Goal: Use online tool/utility: Utilize a website feature to perform a specific function

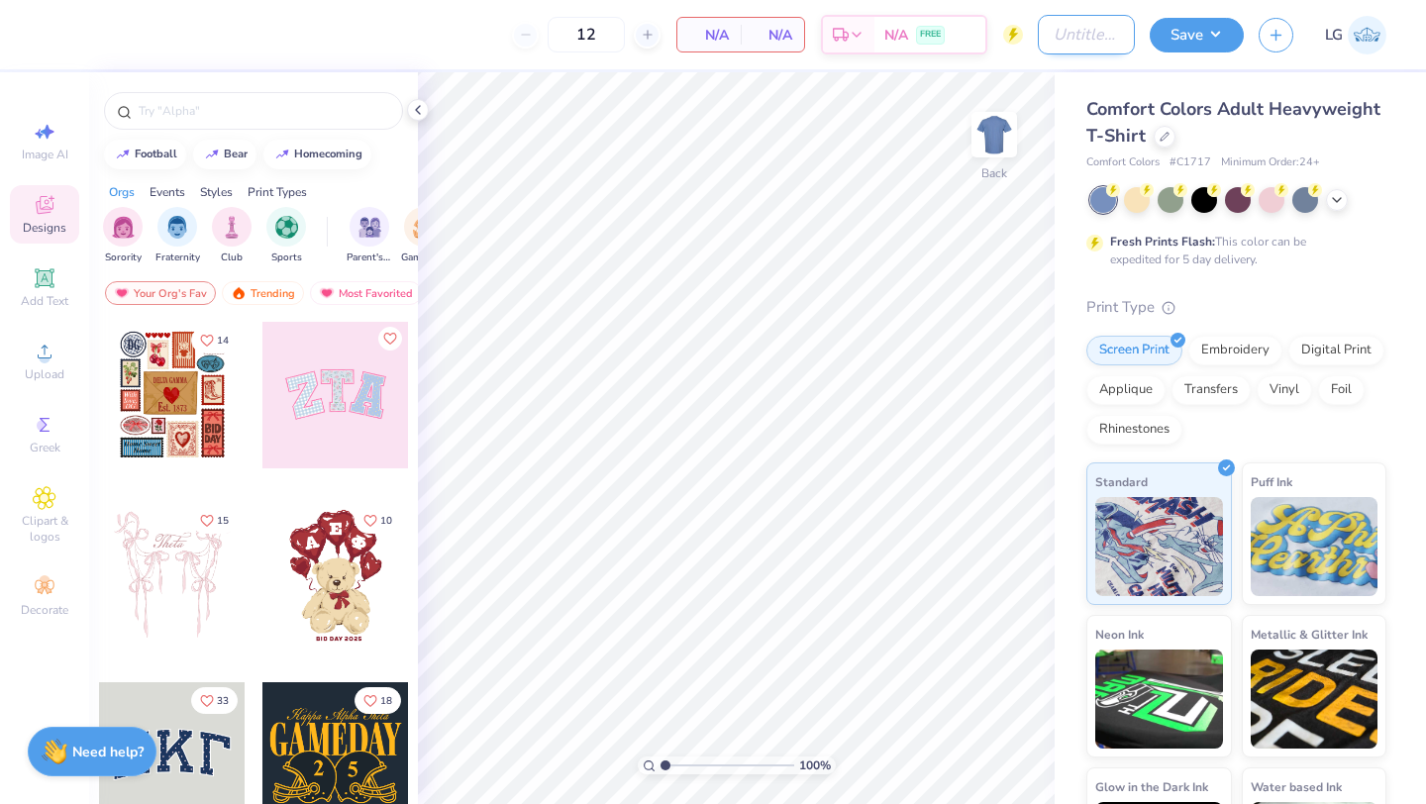
click at [1109, 37] on input "Design Title" at bounding box center [1086, 35] width 97 height 40
type input "Pi Phi Dad's Weekend"
click at [189, 100] on div at bounding box center [253, 111] width 299 height 38
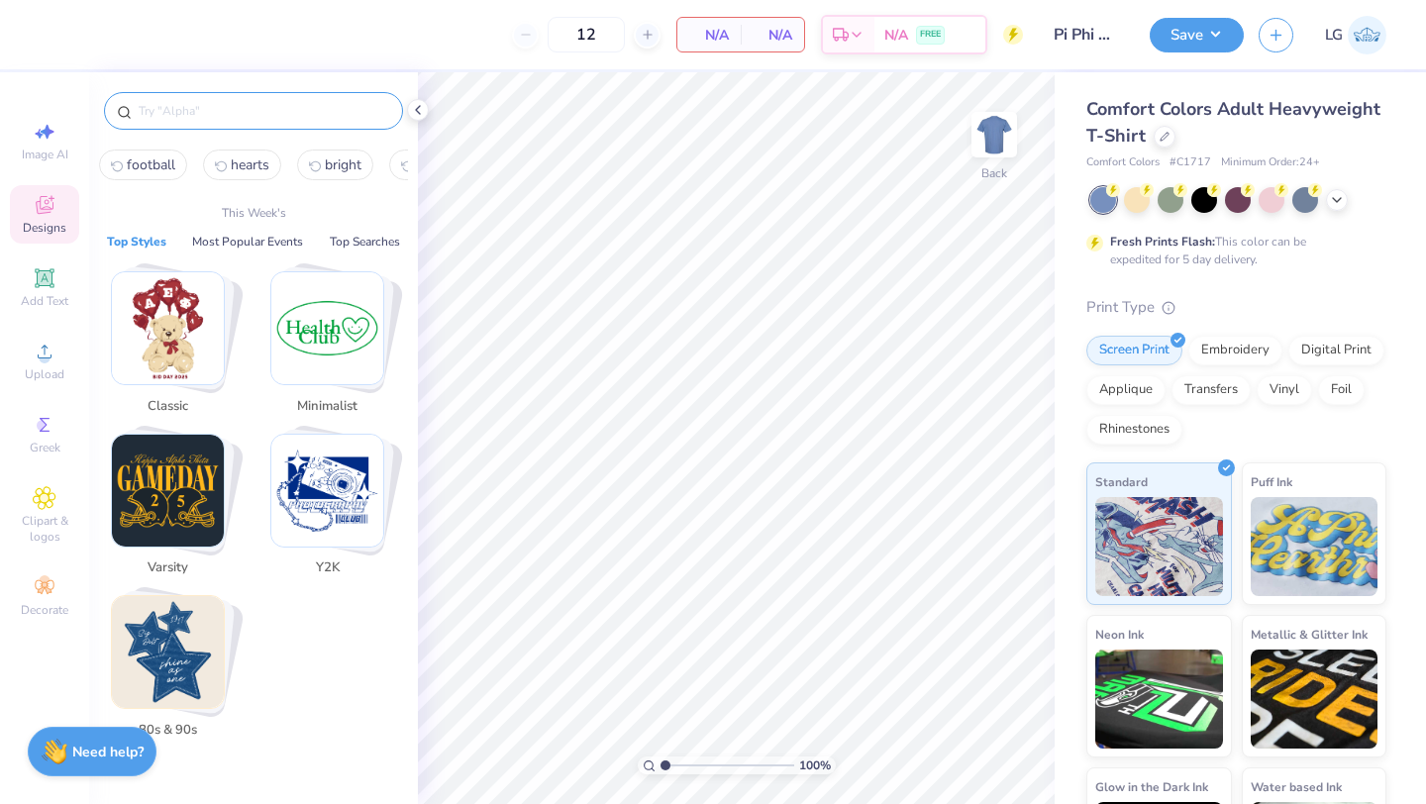
click at [223, 108] on input "text" at bounding box center [263, 111] width 253 height 20
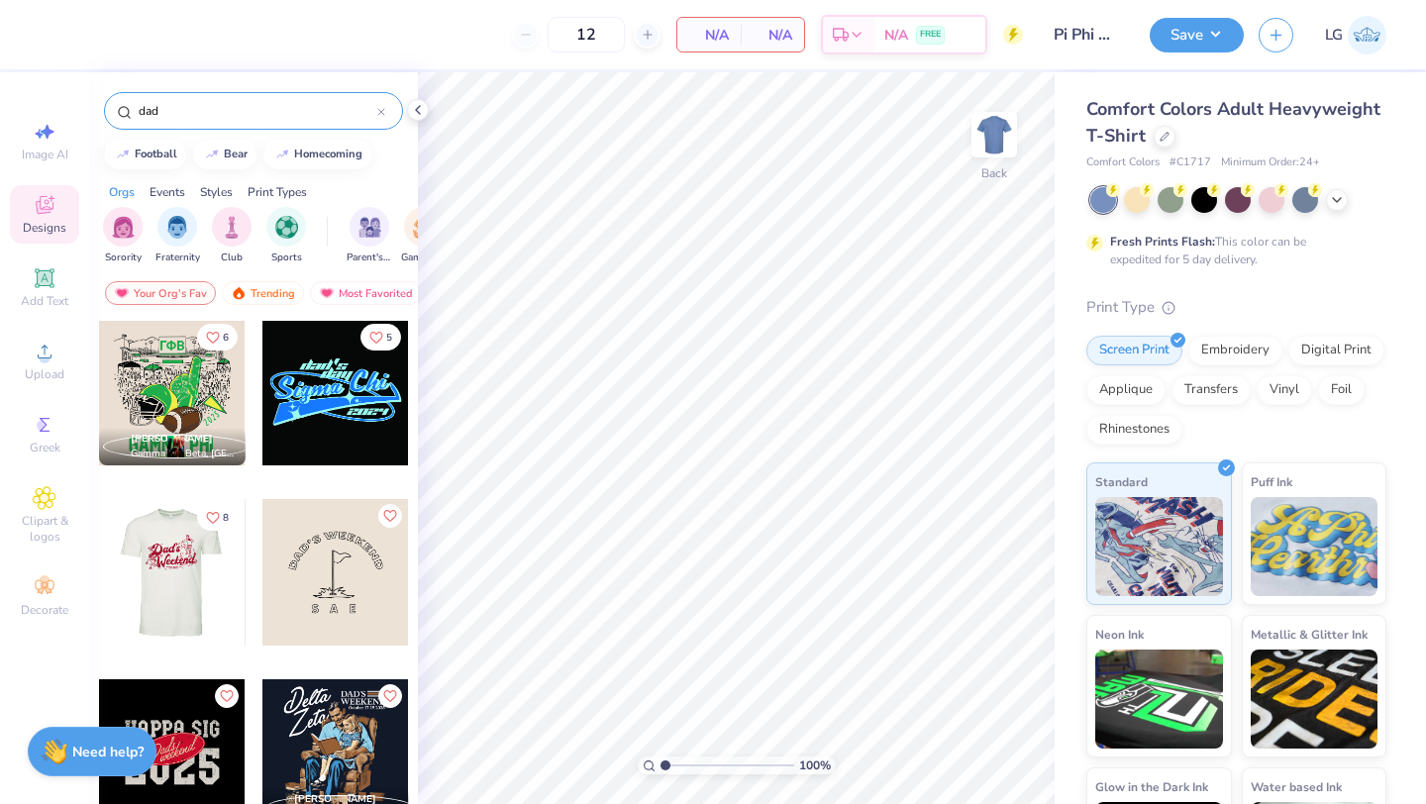
scroll to position [175, 0]
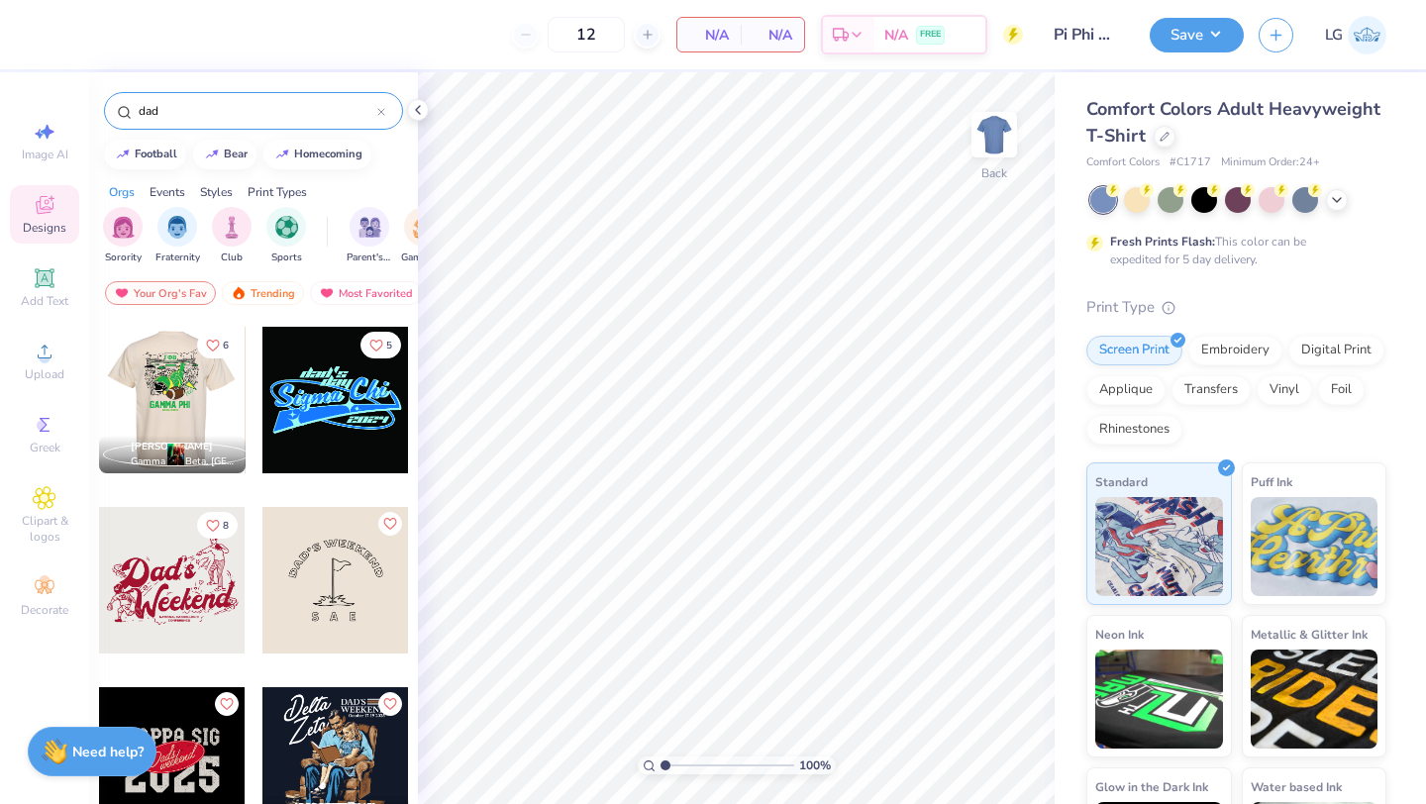
type input "dad"
click at [176, 392] on div at bounding box center [171, 400] width 147 height 147
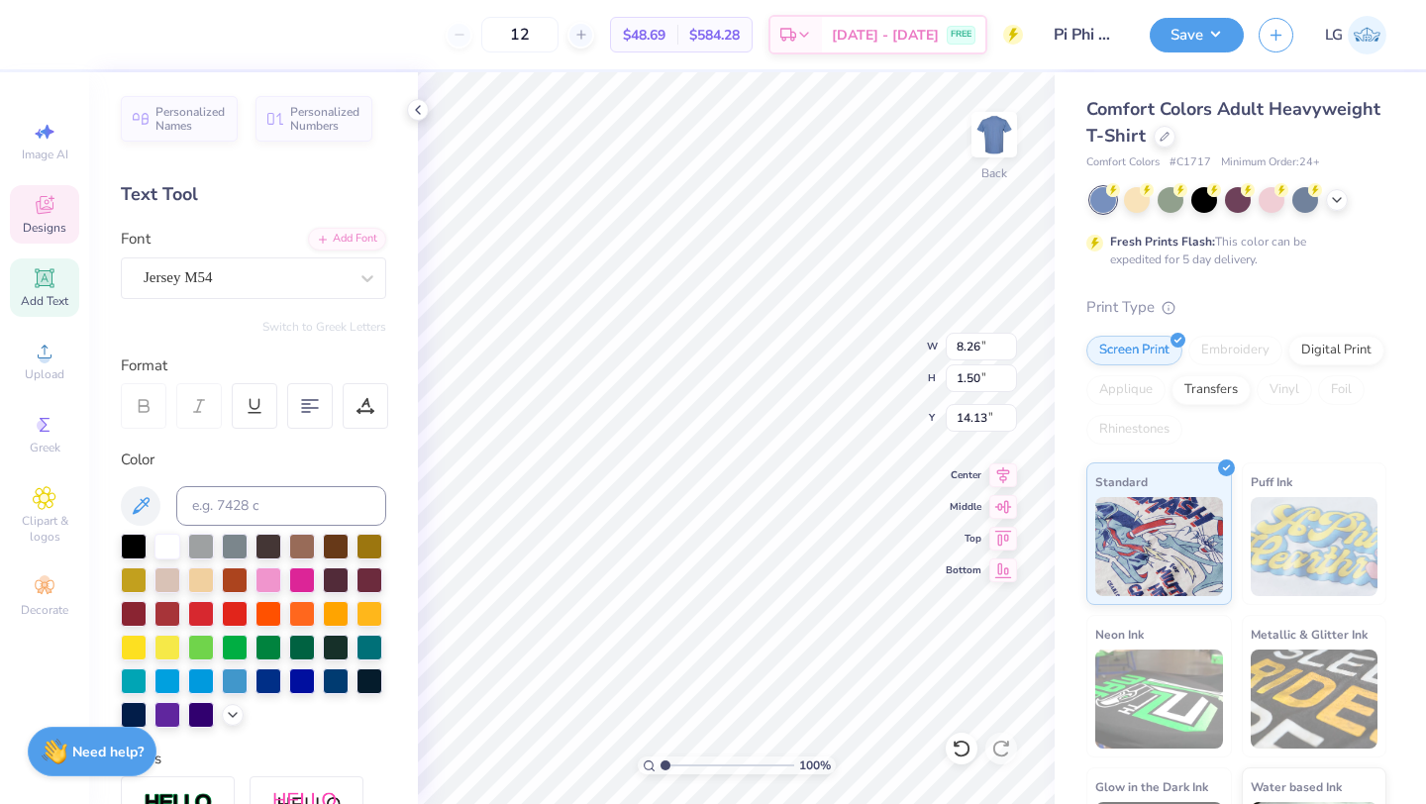
scroll to position [0, 0]
type textarea "PI BETA PHI"
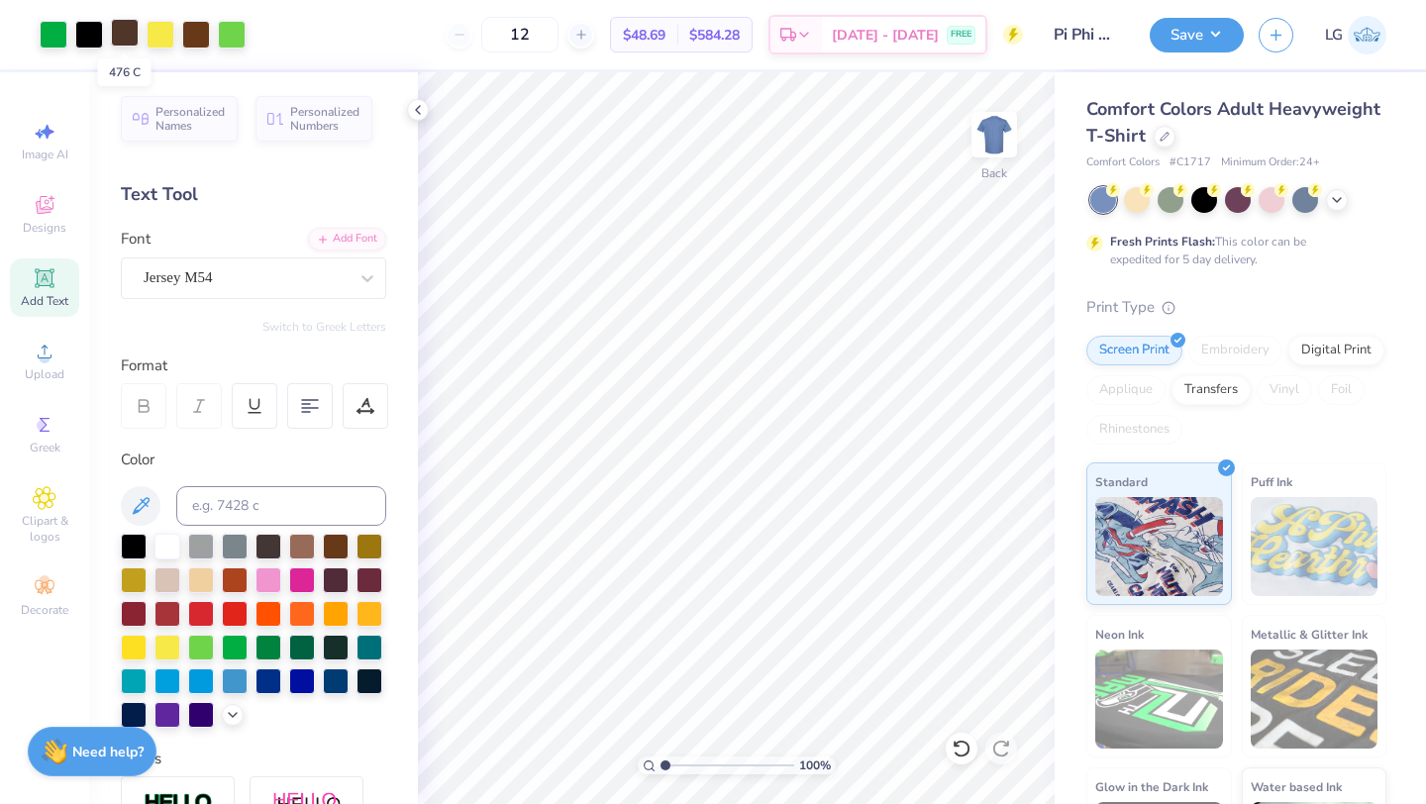
click at [122, 39] on div at bounding box center [125, 33] width 28 height 28
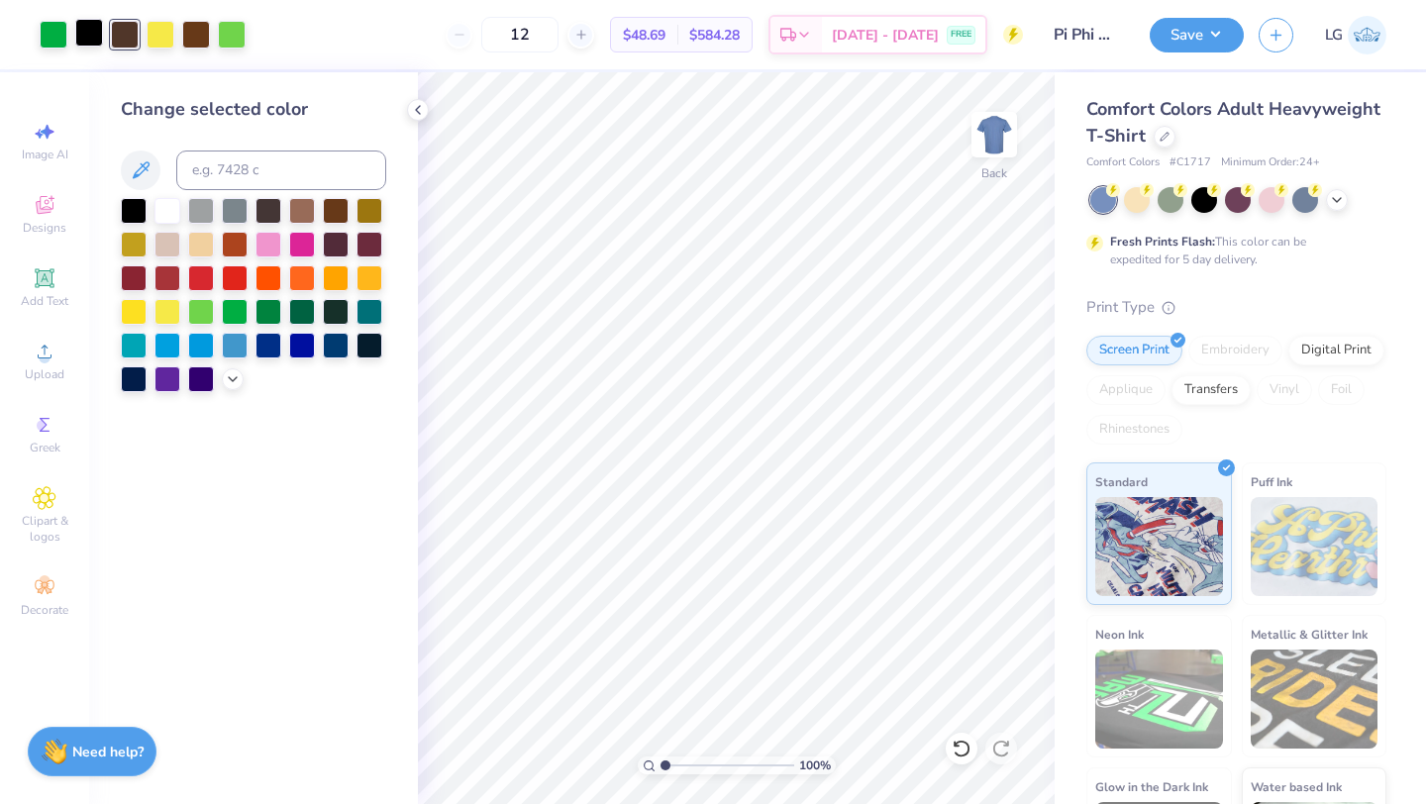
click at [91, 30] on div at bounding box center [89, 33] width 28 height 28
click at [170, 37] on div at bounding box center [161, 33] width 28 height 28
click at [164, 211] on div at bounding box center [167, 209] width 26 height 26
click at [233, 16] on div "Art colors" at bounding box center [123, 34] width 246 height 69
click at [233, 25] on div at bounding box center [232, 33] width 28 height 28
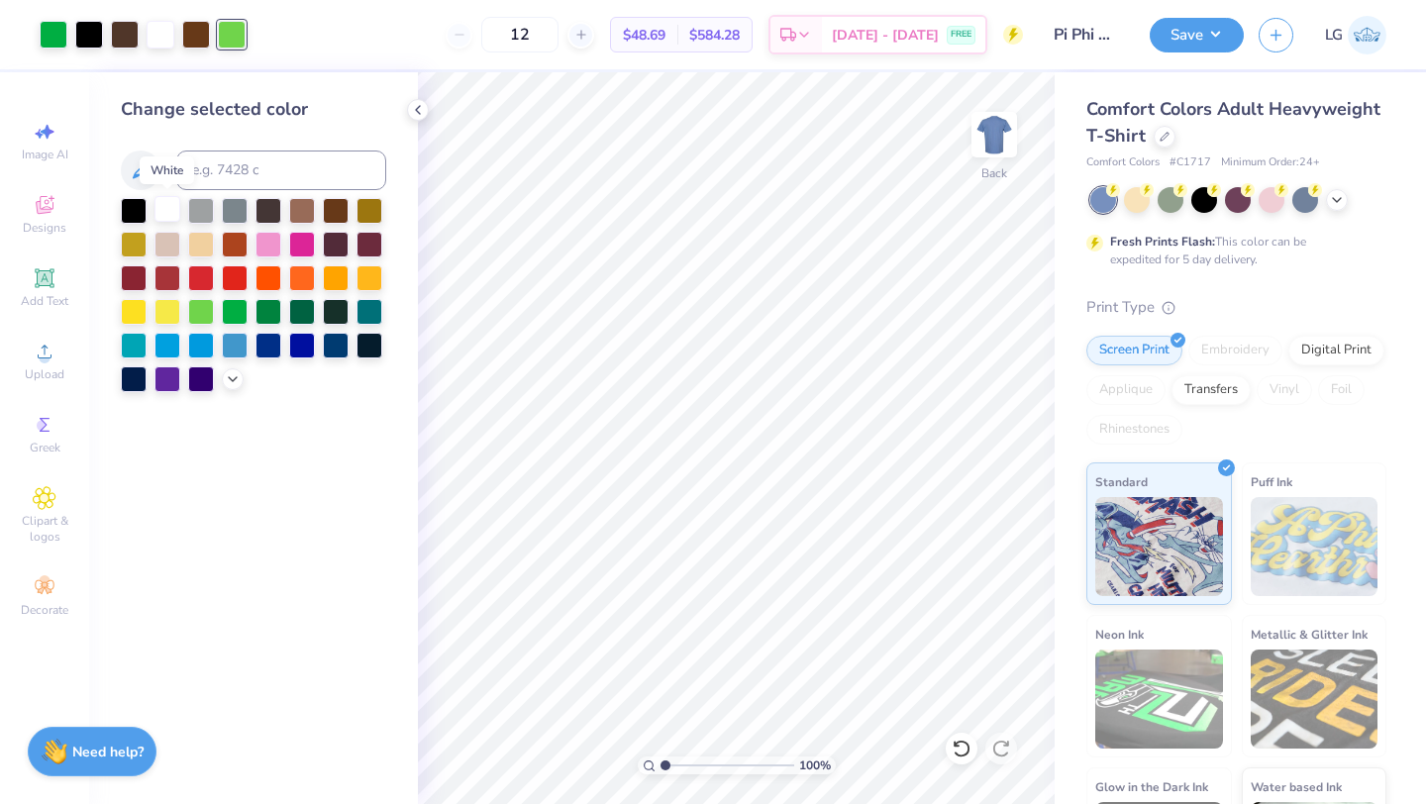
click at [165, 216] on div at bounding box center [167, 209] width 26 height 26
click at [44, 37] on div at bounding box center [54, 33] width 28 height 28
click at [306, 349] on div at bounding box center [302, 344] width 26 height 26
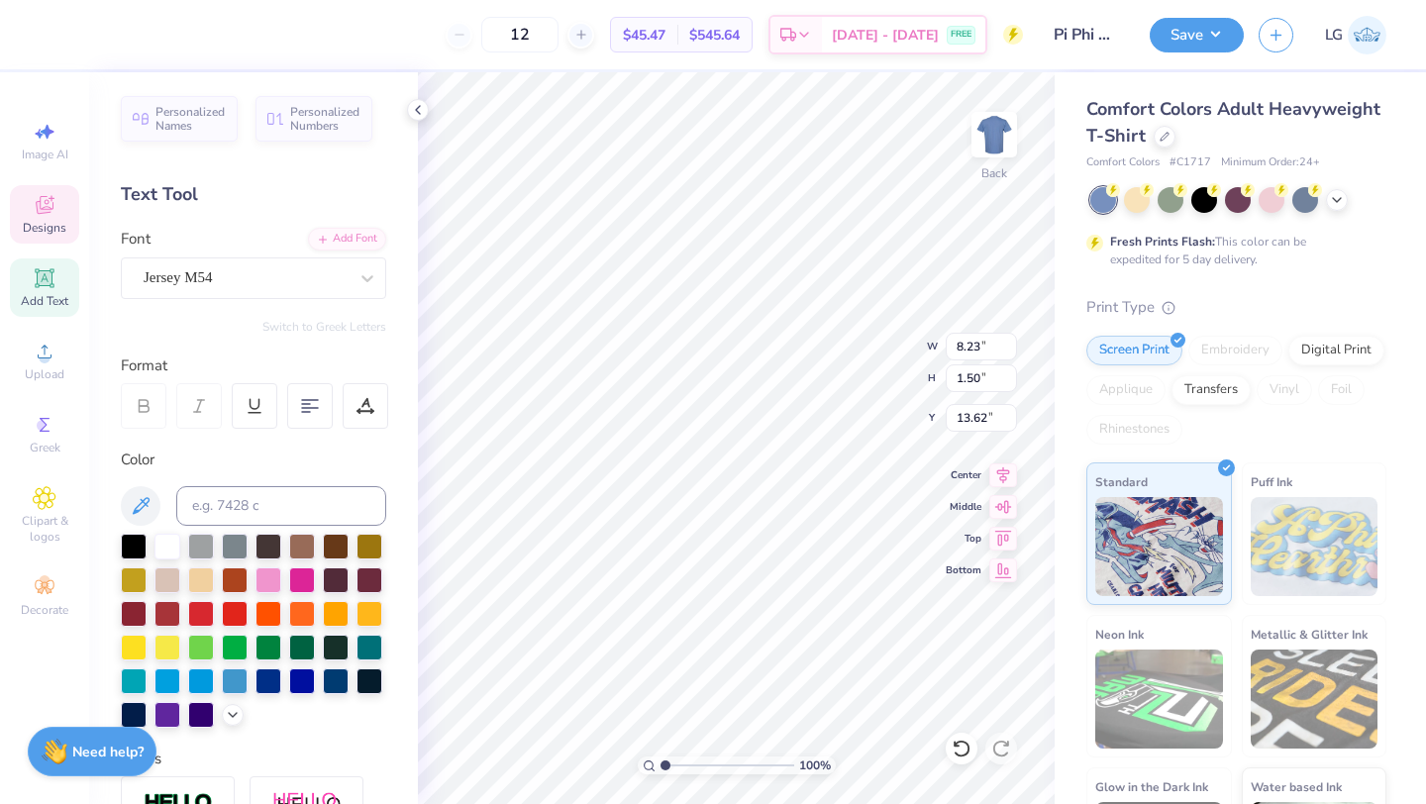
type input "13.62"
type textarea "[GEOGRAPHIC_DATA], [US_STATE]"
type textarea "B"
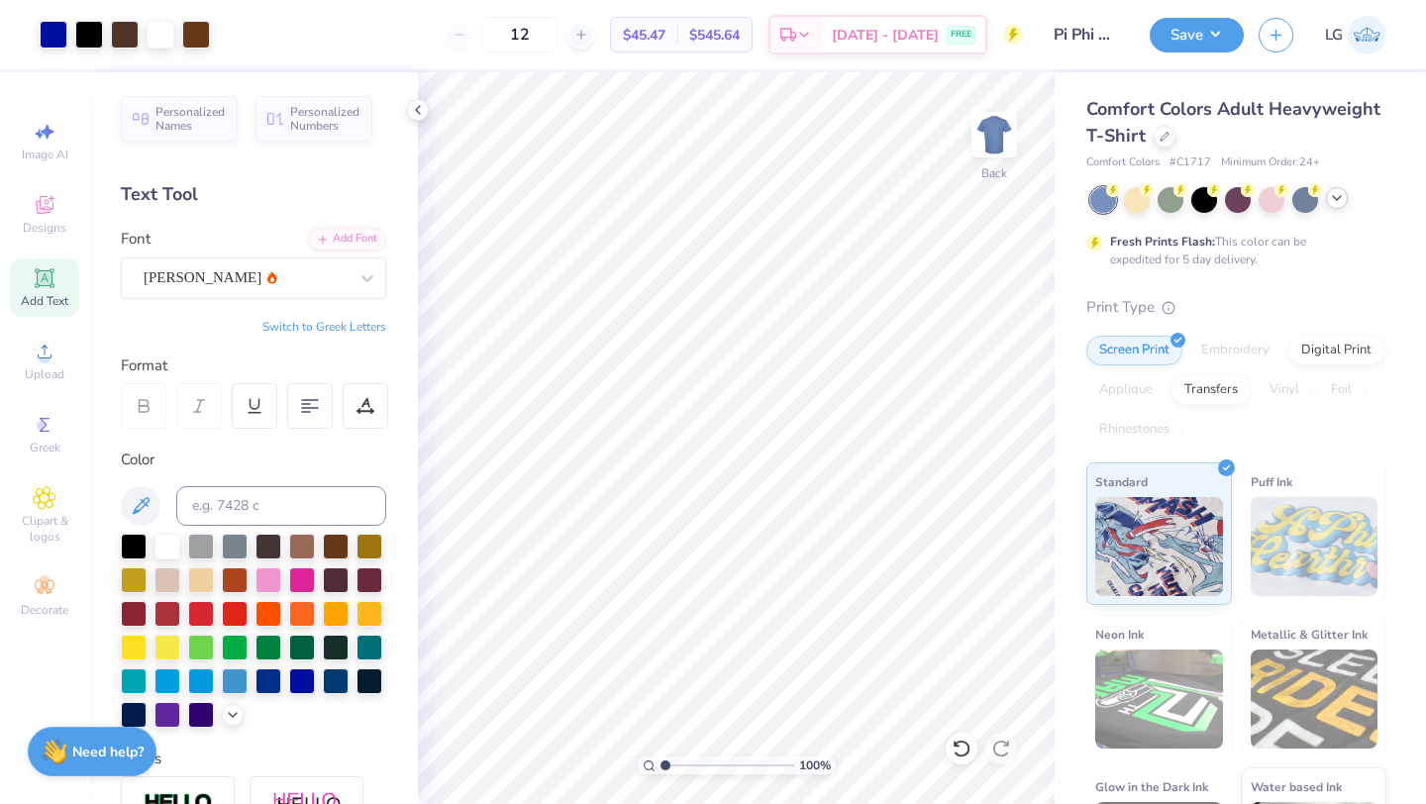
click at [1336, 207] on div at bounding box center [1337, 198] width 22 height 22
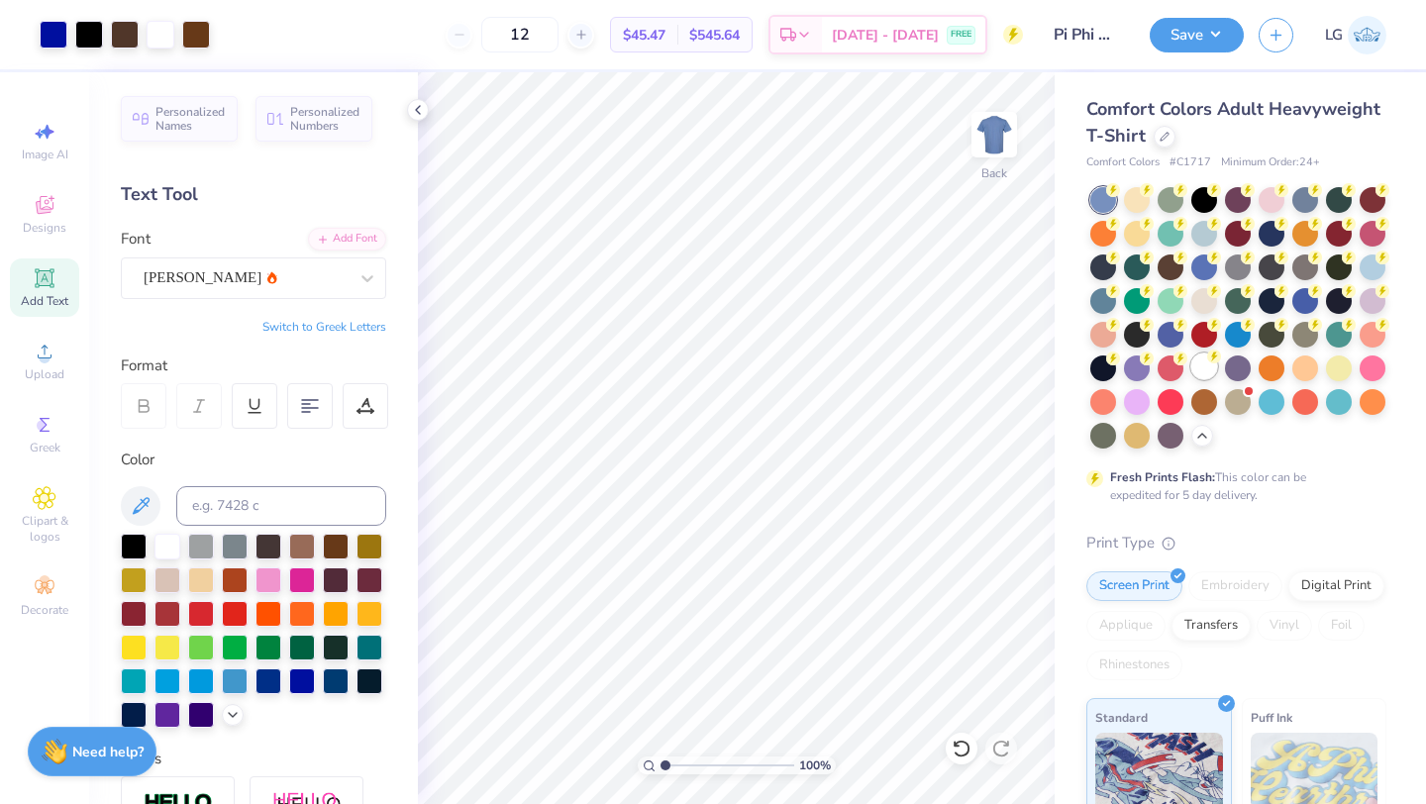
click at [1213, 371] on div at bounding box center [1204, 366] width 26 height 26
click at [155, 31] on div at bounding box center [161, 33] width 28 height 28
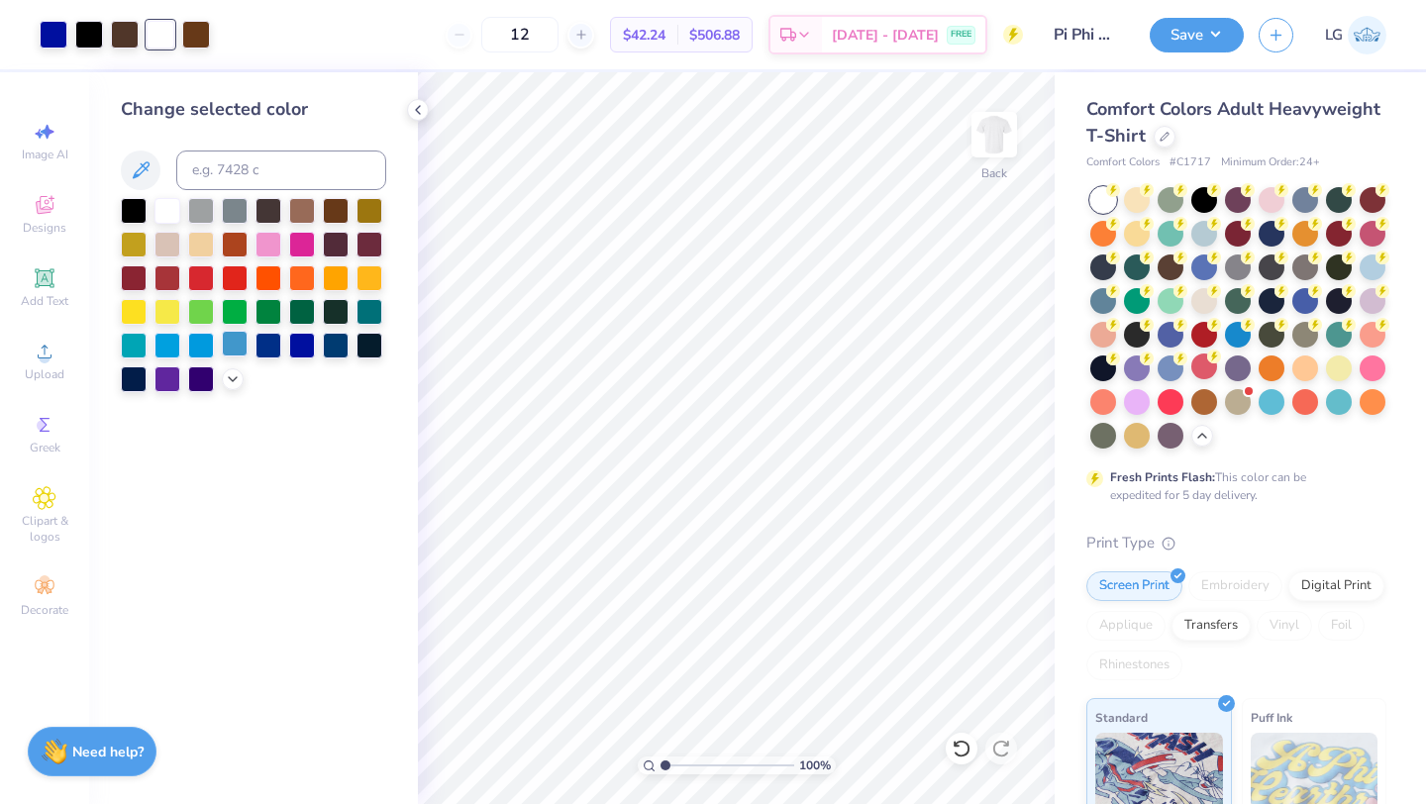
click at [227, 353] on div at bounding box center [235, 344] width 26 height 26
click at [237, 382] on icon at bounding box center [233, 377] width 16 height 16
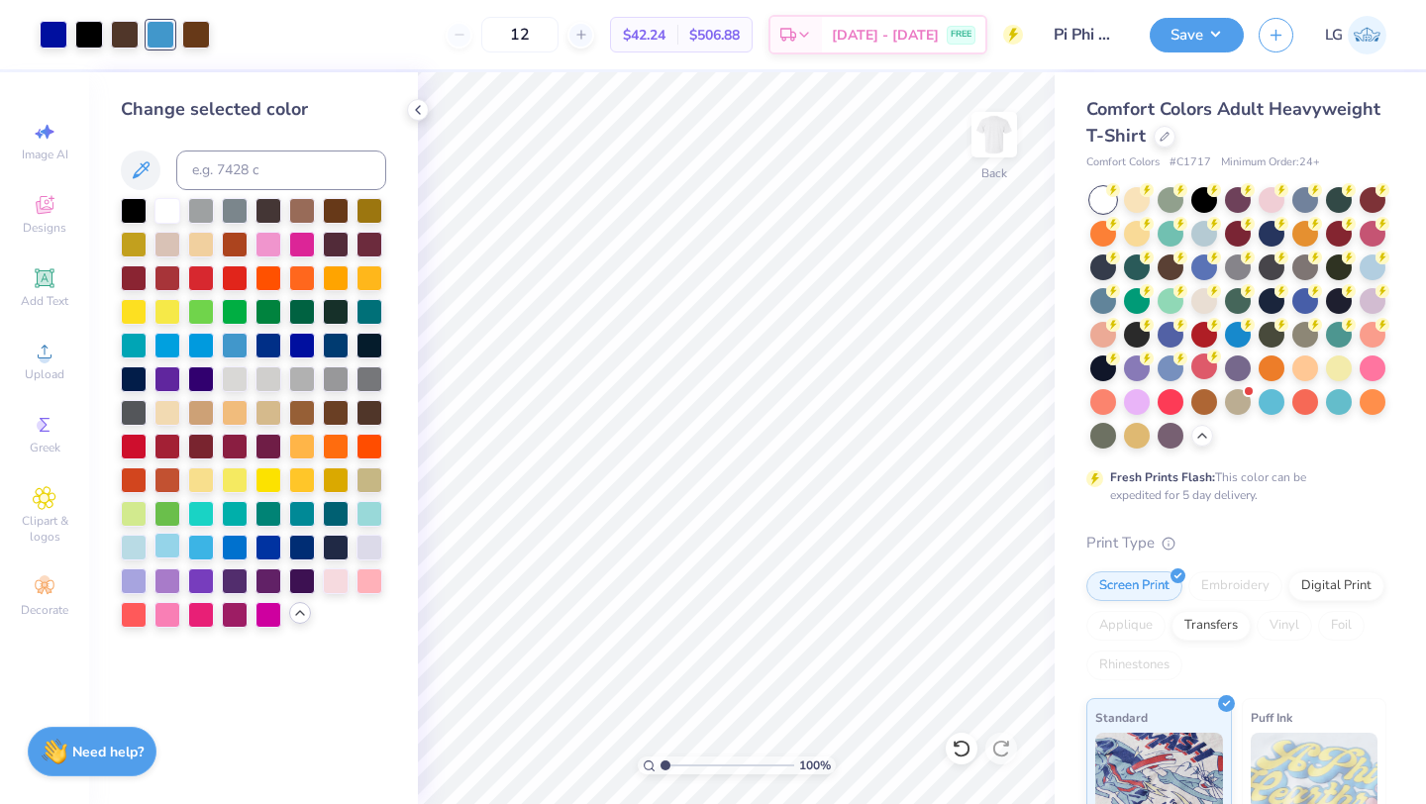
click at [174, 546] on div at bounding box center [167, 546] width 26 height 26
click at [56, 34] on div at bounding box center [54, 33] width 28 height 28
click at [241, 547] on div at bounding box center [235, 546] width 26 height 26
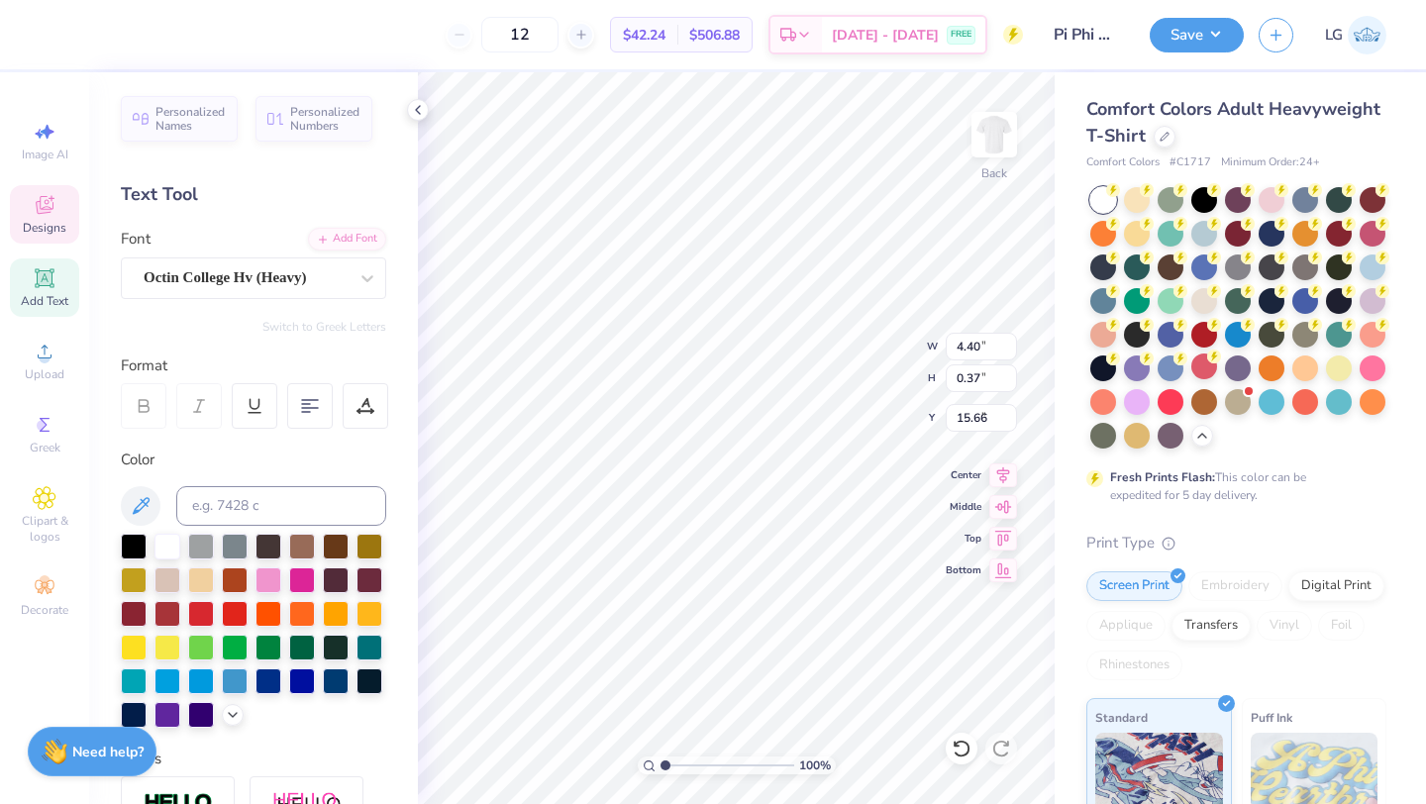
type input "2.63"
type textarea "DAD;S WEEKEND"
type input "6.37"
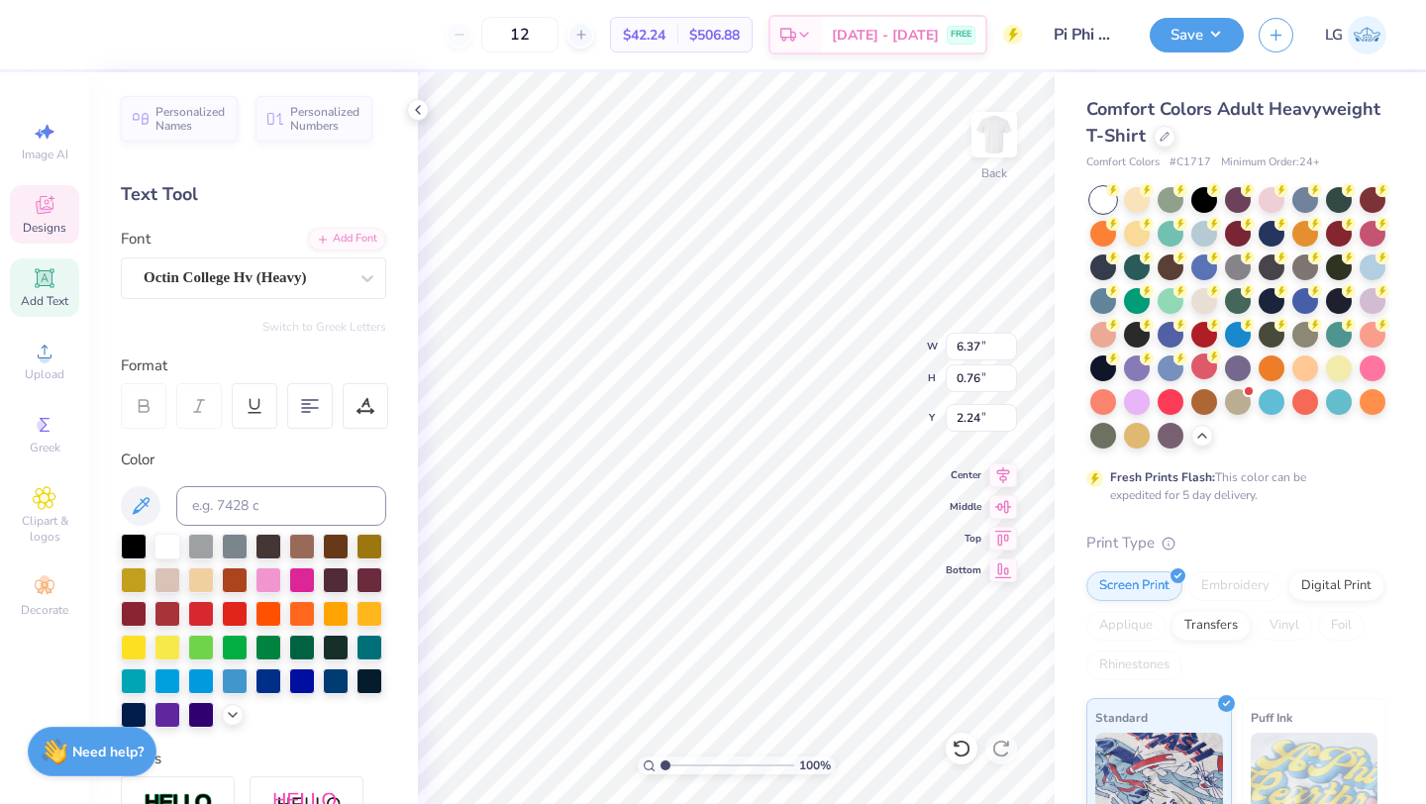
type input "0.76"
type input "2.24"
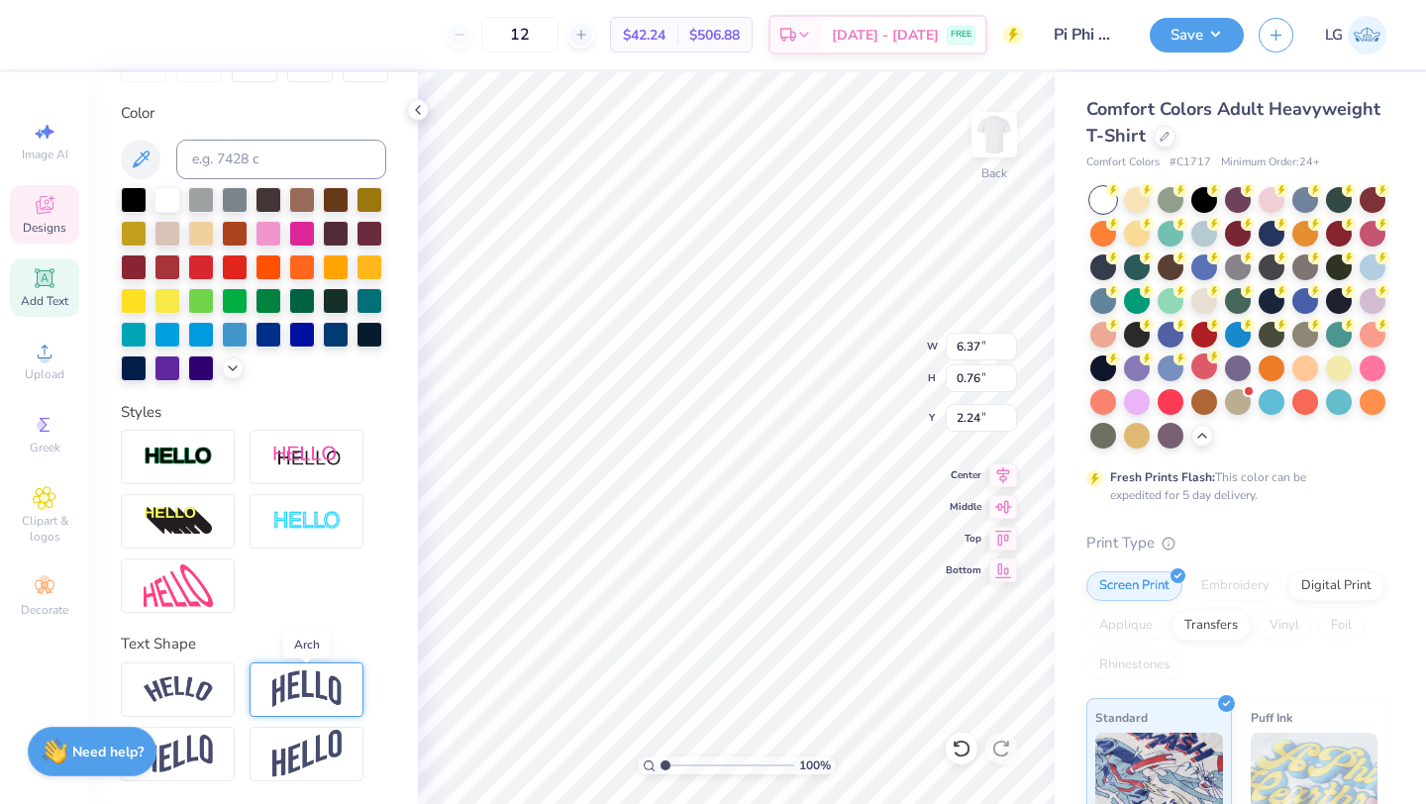
type textarea "DAD'S WEEKEND"
click at [287, 694] on img at bounding box center [306, 689] width 69 height 38
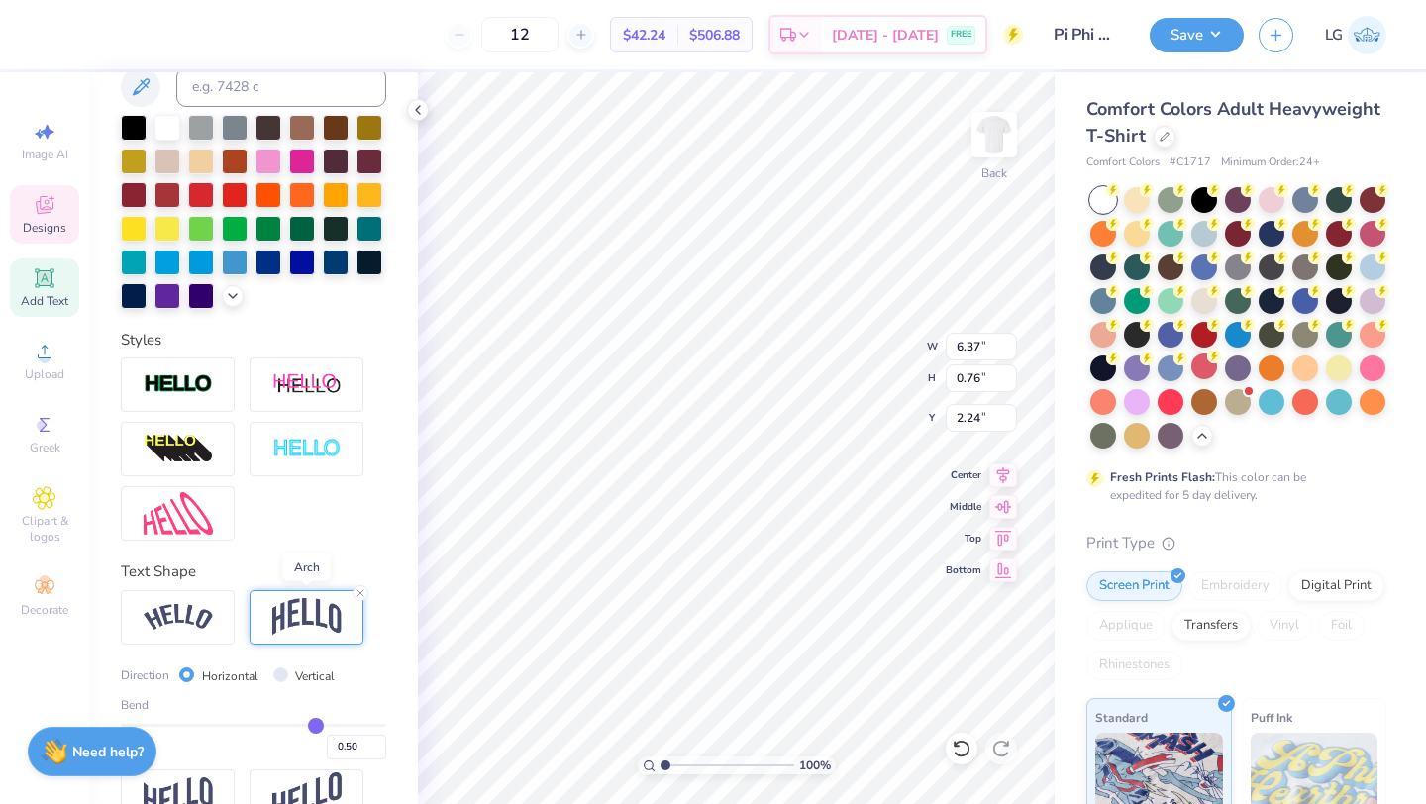
scroll to position [424, 0]
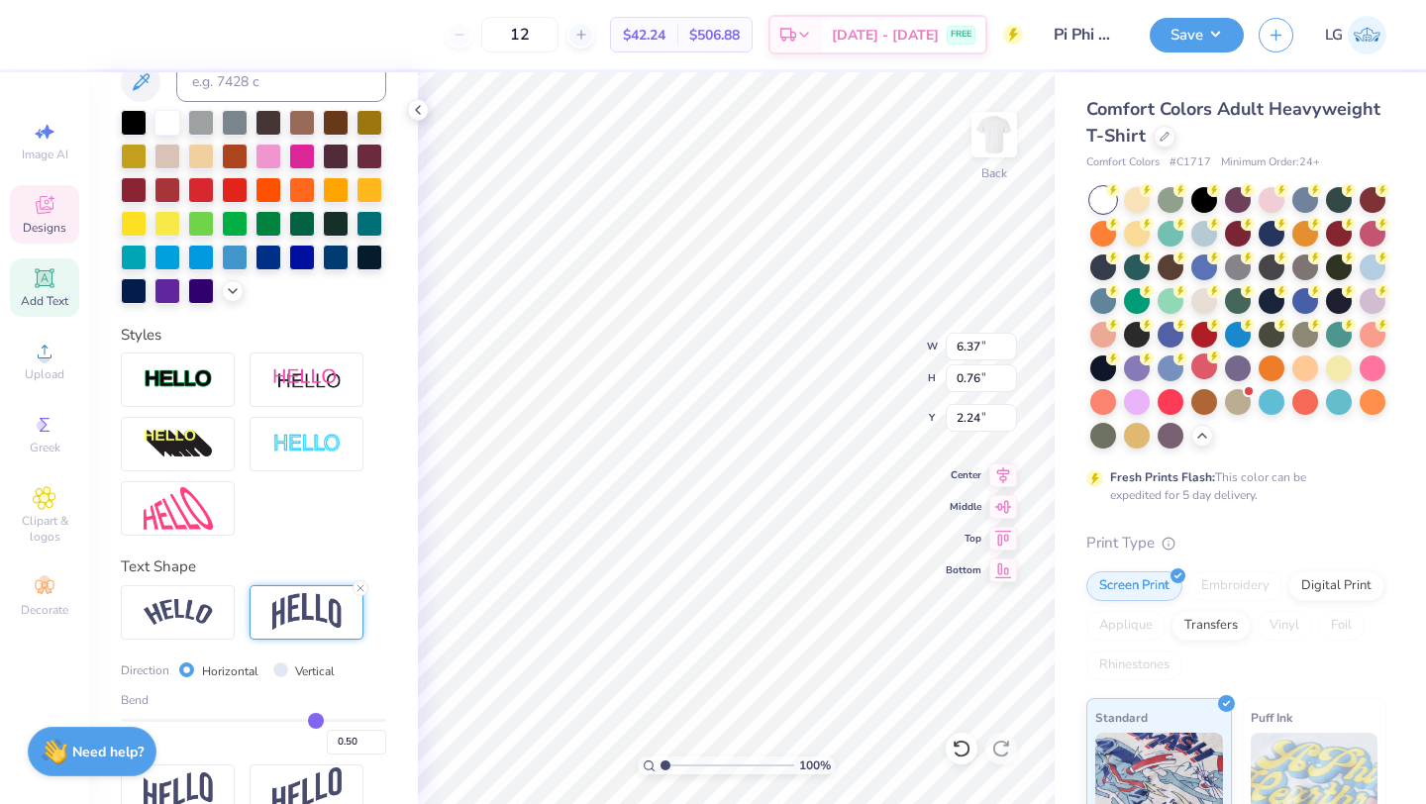
type input "0.48"
type input "0.47"
type input "0.46"
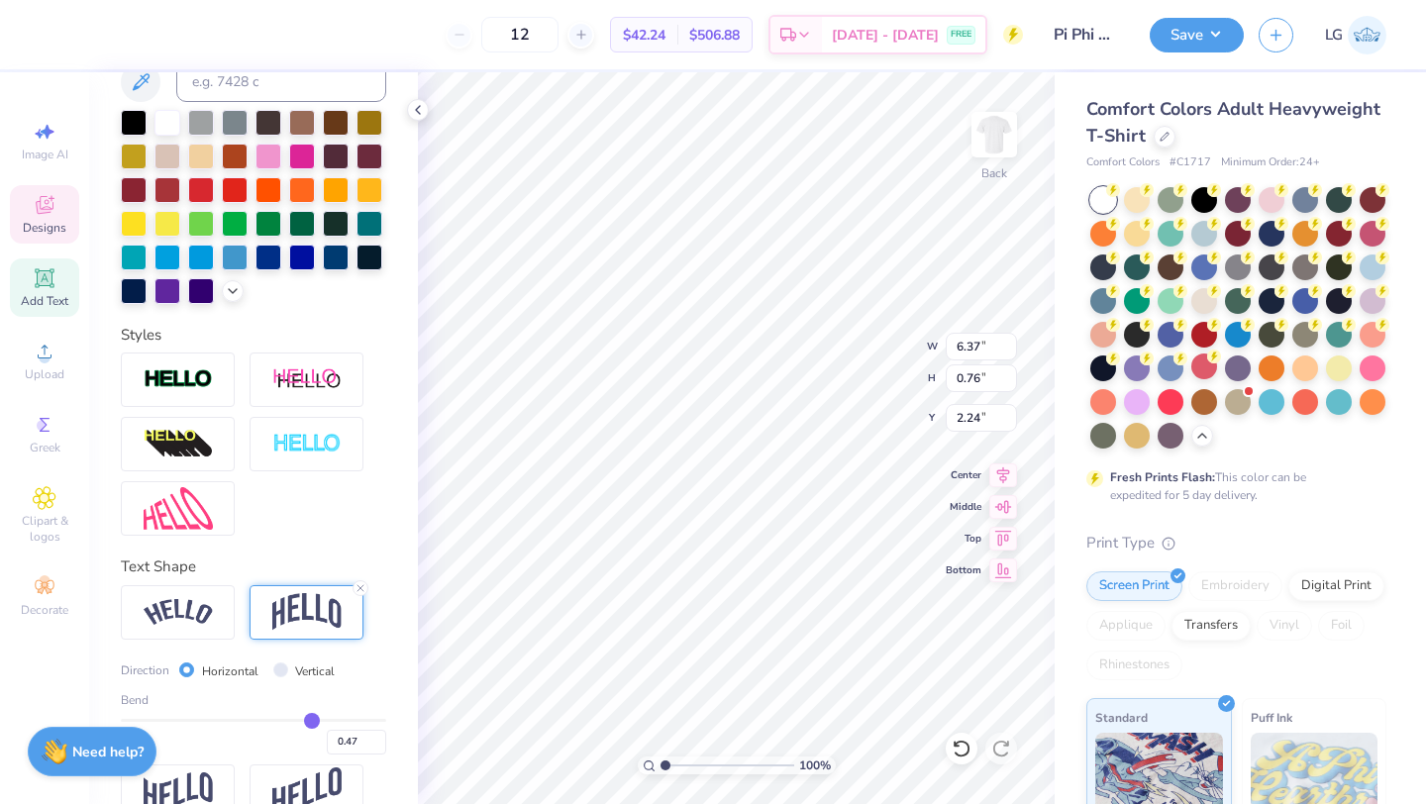
type input "0.46"
type input "0.45"
type input "0.44"
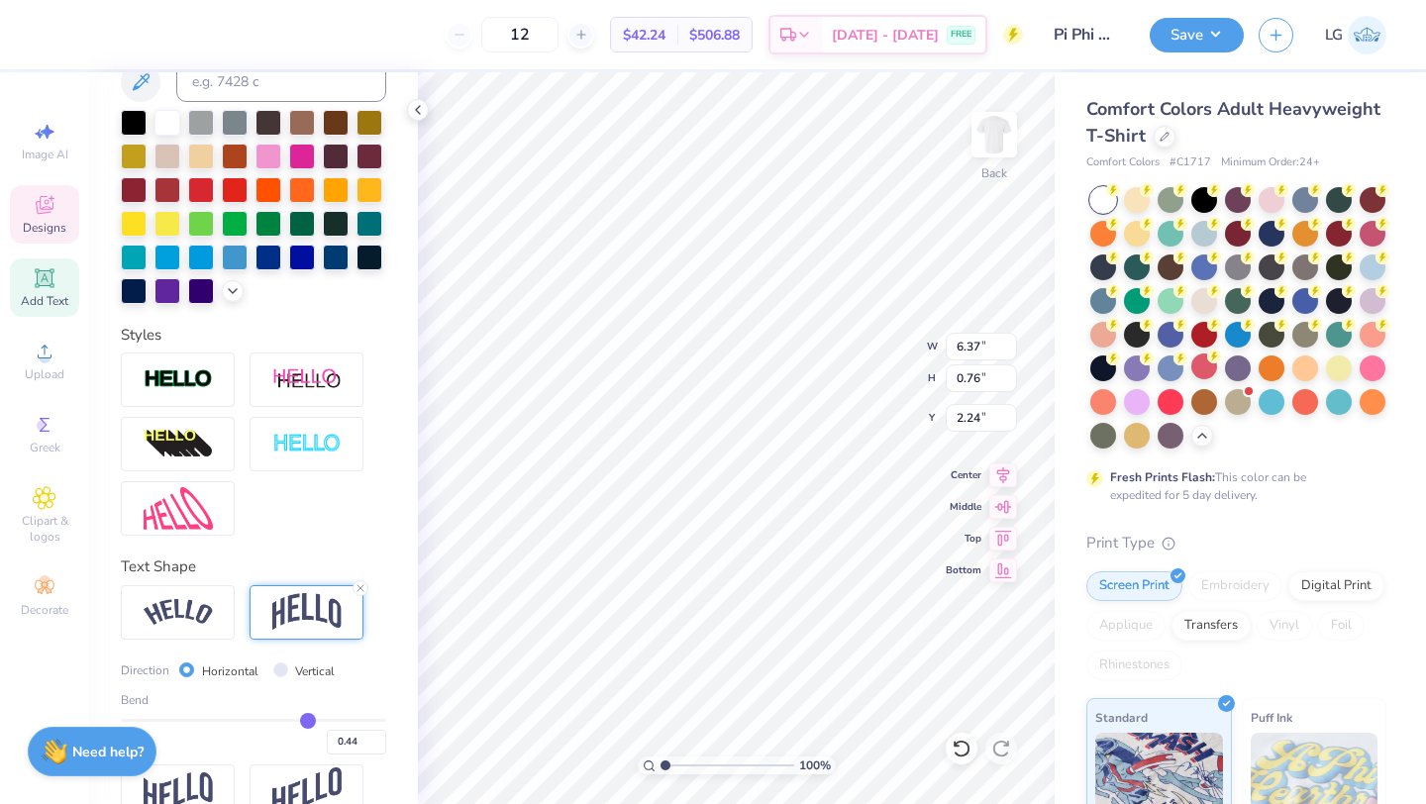
type input "0.43"
type input "0.42"
type input "0.41"
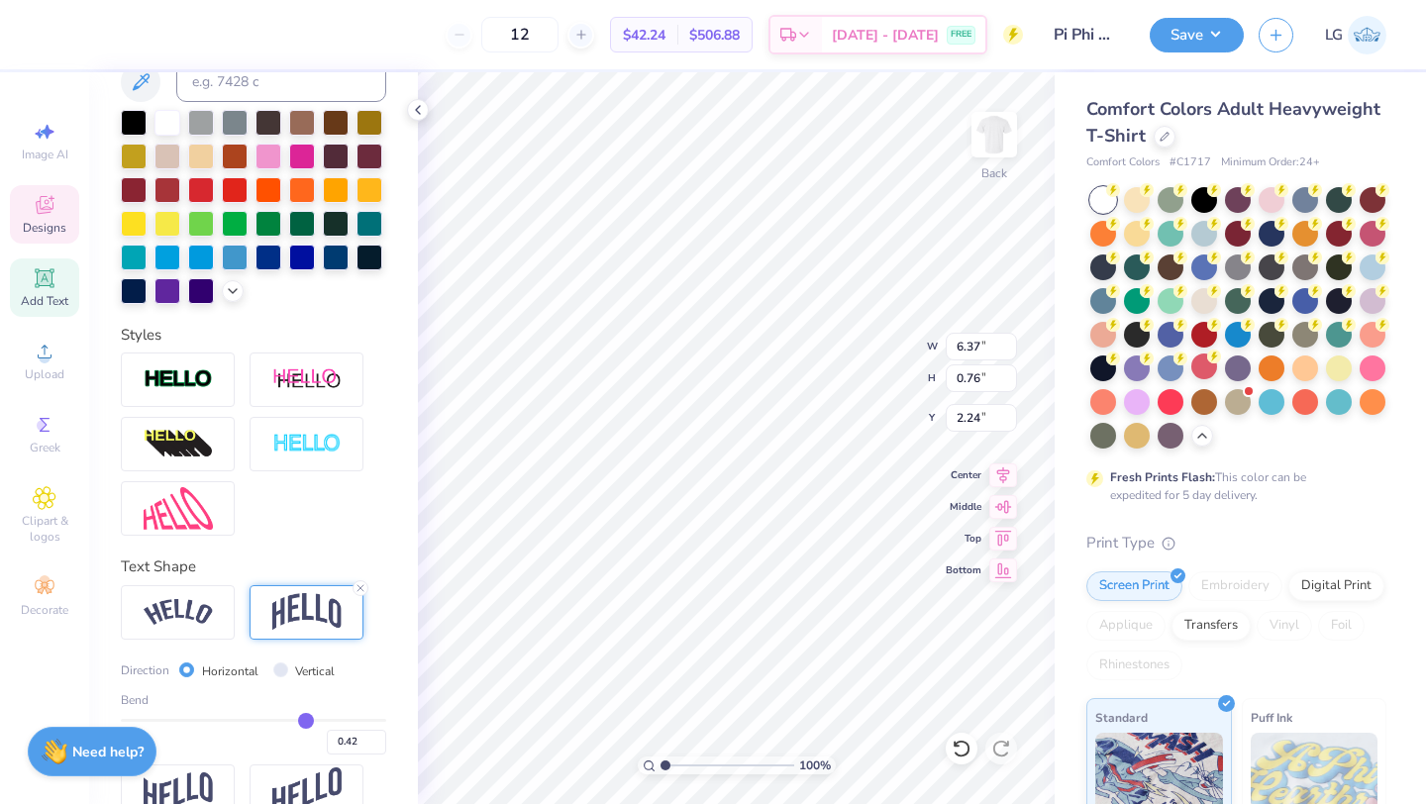
type input "0.41"
type input "0.4"
type input "0.40"
drag, startPoint x: 316, startPoint y: 712, endPoint x: 303, endPoint y: 711, distance: 12.9
type input "0.4"
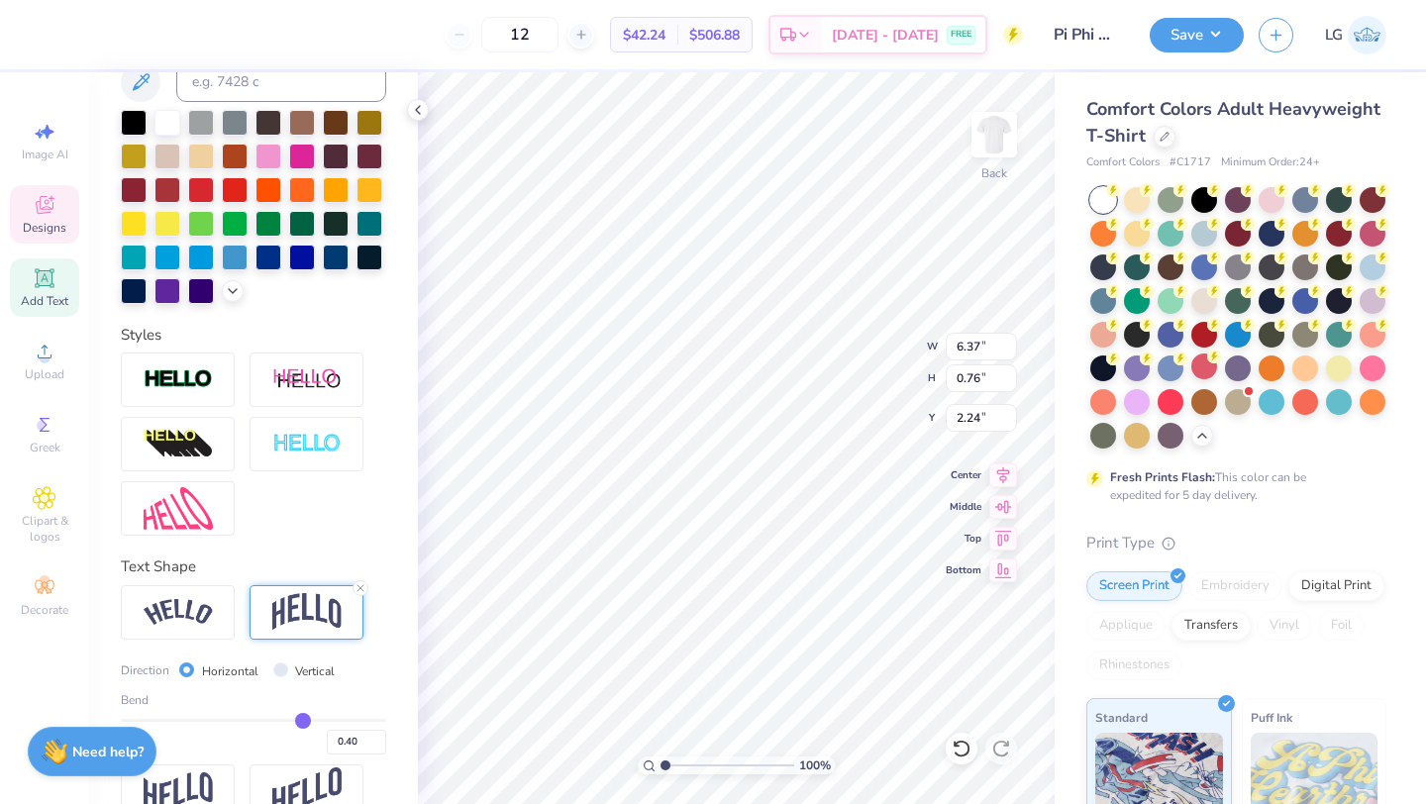
click at [303, 719] on input "range" at bounding box center [253, 720] width 265 height 3
type input "2.18"
type textarea "DAD'S WEEKEND"
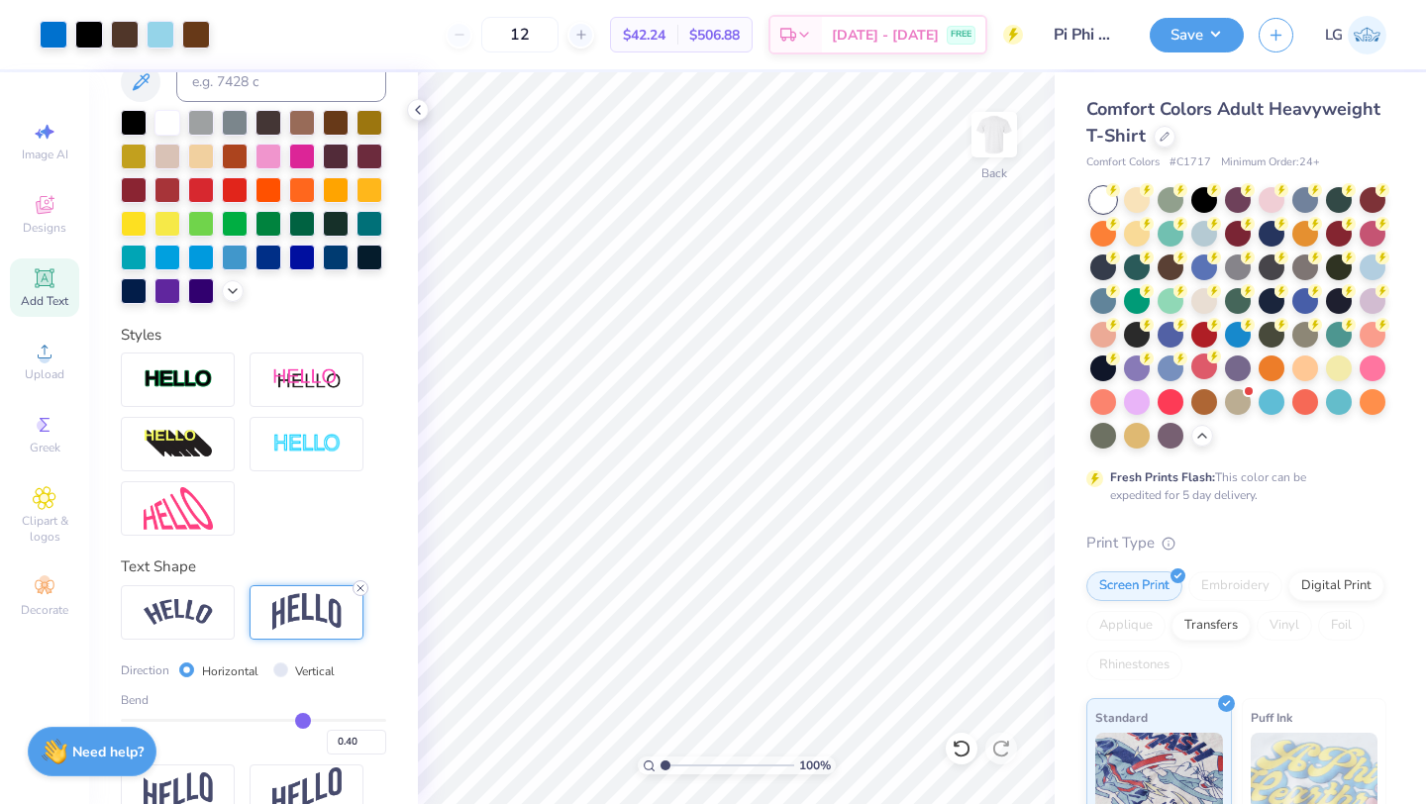
click at [362, 583] on icon at bounding box center [360, 588] width 12 height 12
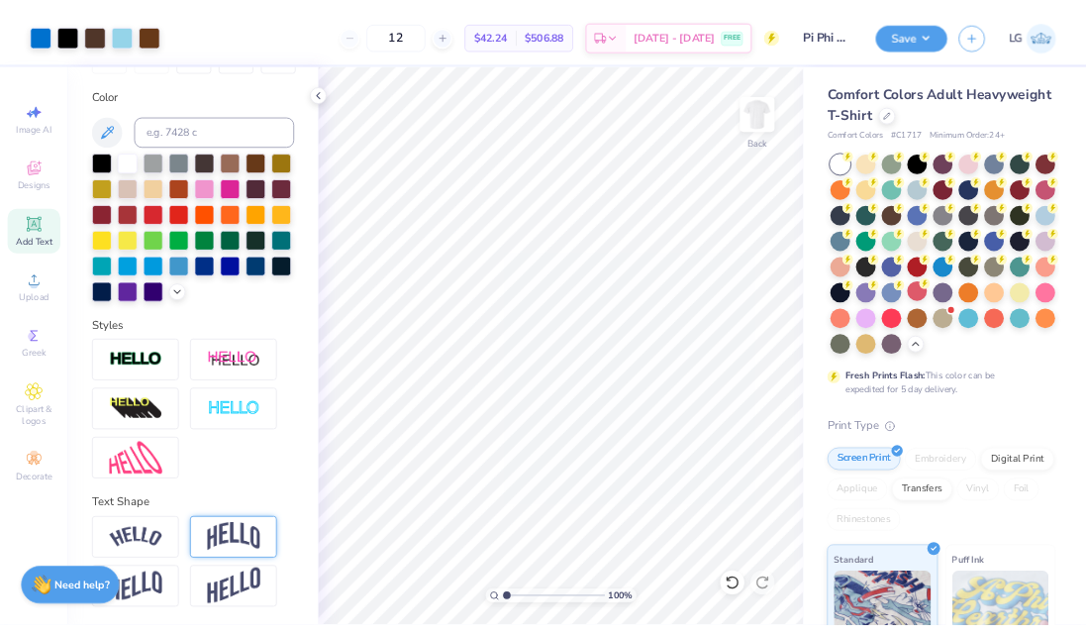
scroll to position [347, 0]
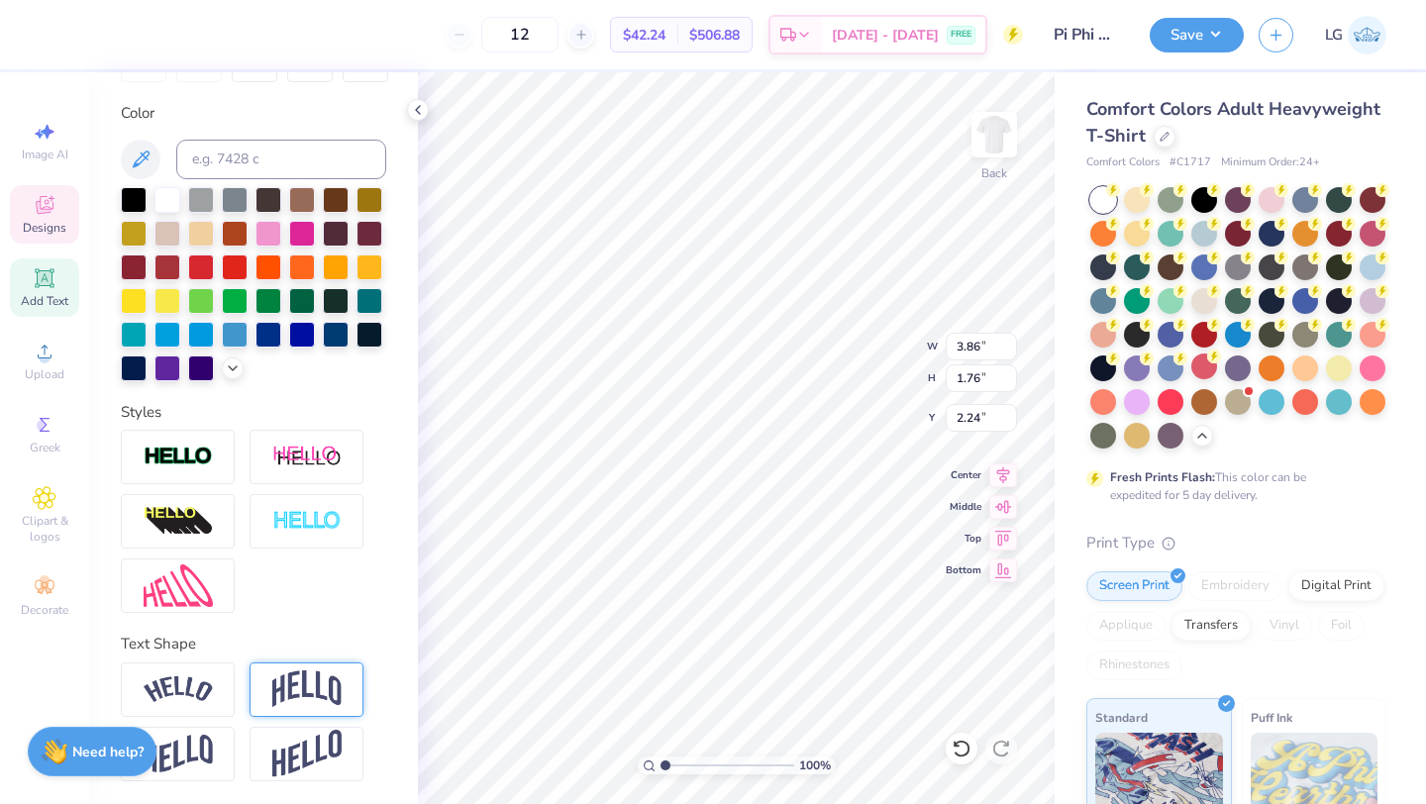
type input "3.81"
type input "2.69"
type input "1.22"
type input "4.09"
